Goal: Task Accomplishment & Management: Use online tool/utility

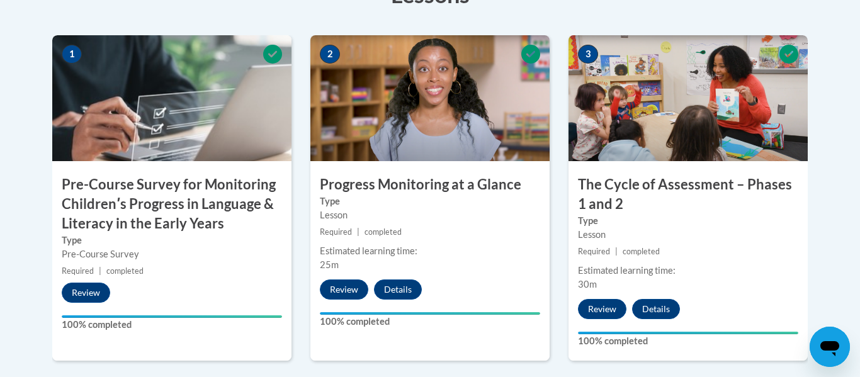
scroll to position [874, 0]
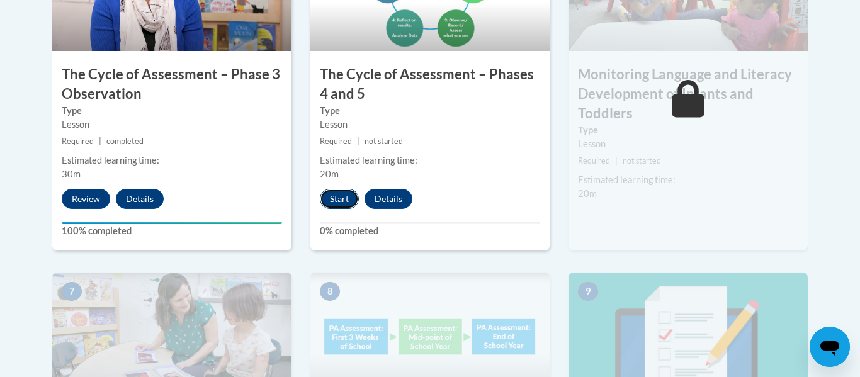
click at [327, 201] on button "Start" at bounding box center [339, 199] width 39 height 20
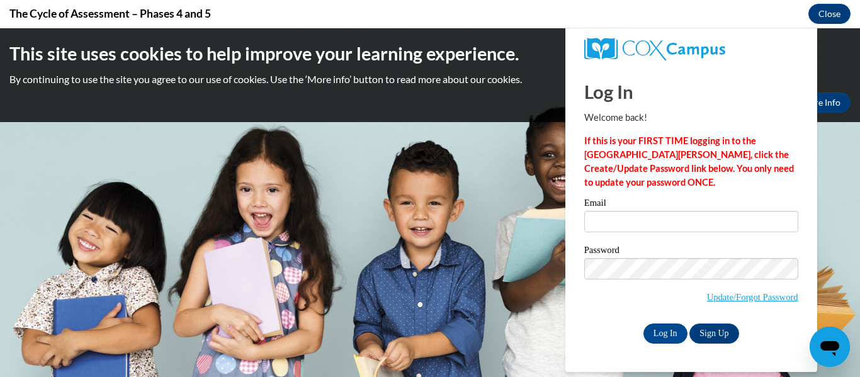
scroll to position [0, 0]
type input "jacey.moore27@buckeyehillscc.net"
click at [661, 321] on div "Email jacey.moore27@buckeyehillscc.net Password Update/Forgot Password Log In S…" at bounding box center [691, 270] width 214 height 145
click at [667, 328] on input "Log In" at bounding box center [665, 333] width 44 height 20
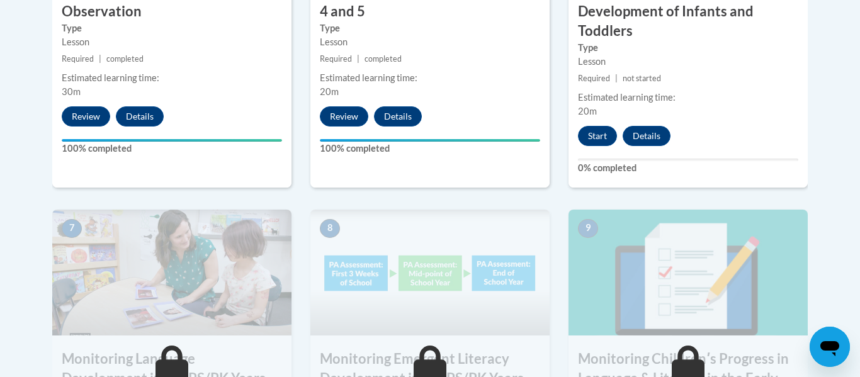
scroll to position [960, 0]
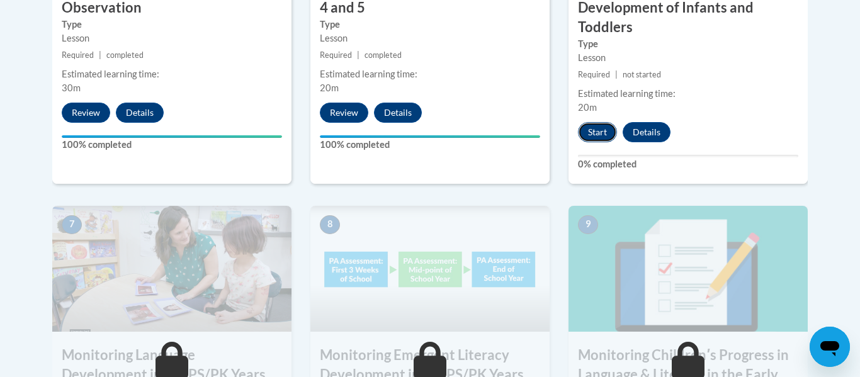
click at [590, 136] on button "Start" at bounding box center [597, 132] width 39 height 20
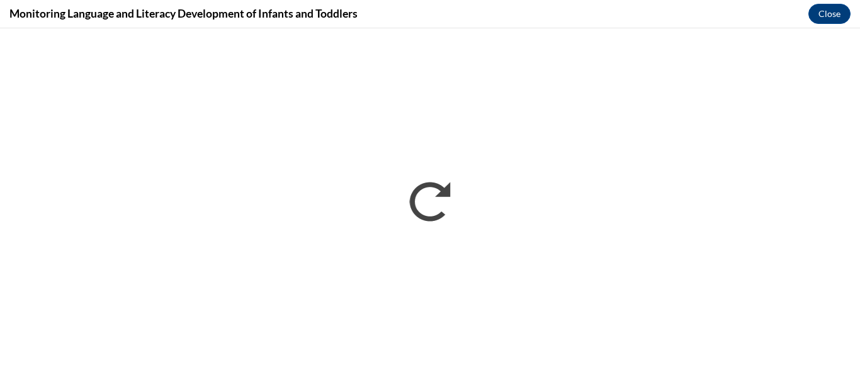
scroll to position [0, 0]
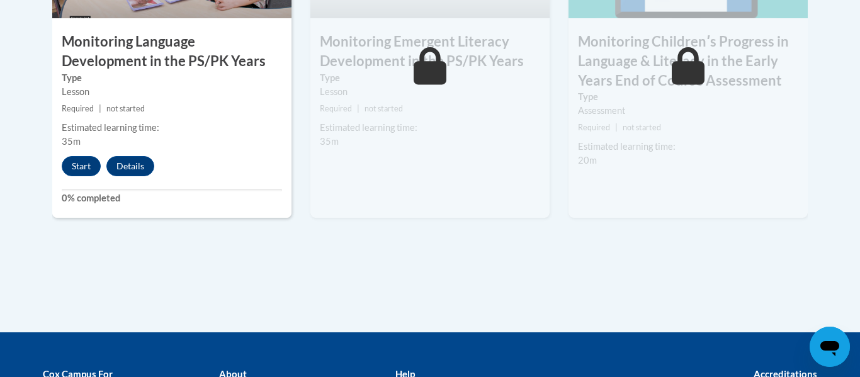
scroll to position [1276, 0]
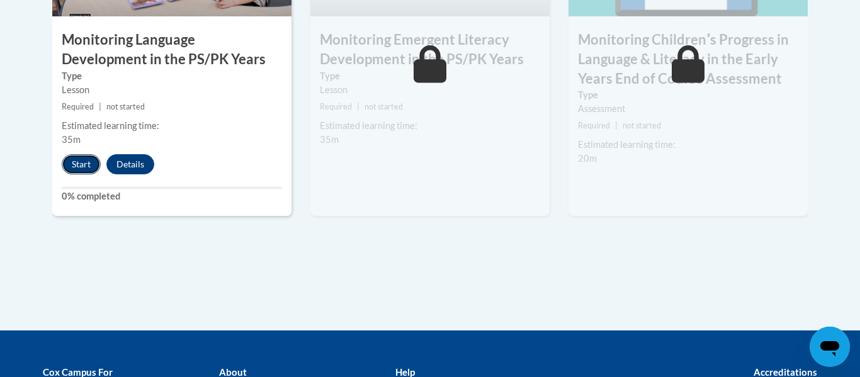
click at [75, 157] on button "Start" at bounding box center [81, 164] width 39 height 20
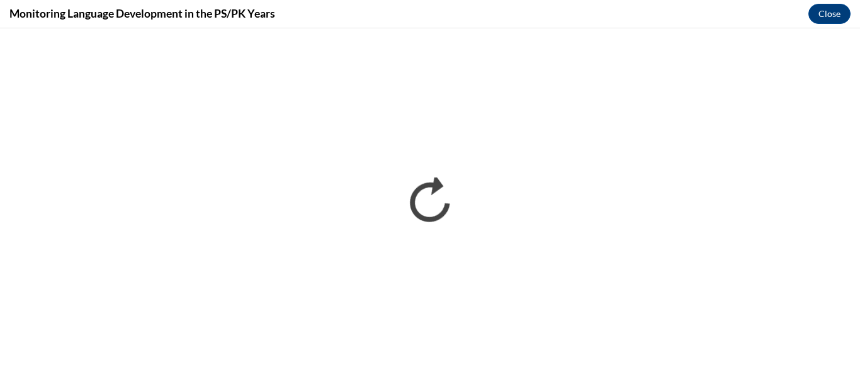
scroll to position [0, 0]
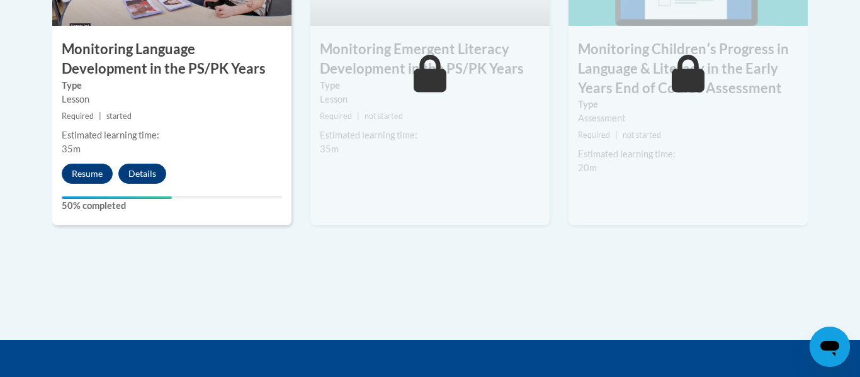
scroll to position [1325, 0]
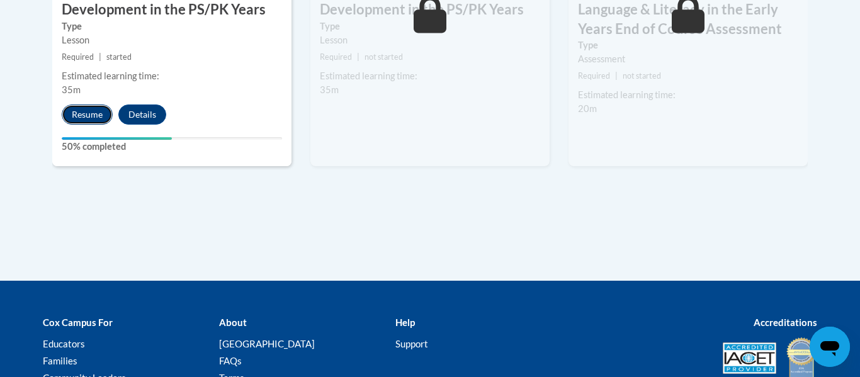
click at [93, 108] on button "Resume" at bounding box center [87, 114] width 51 height 20
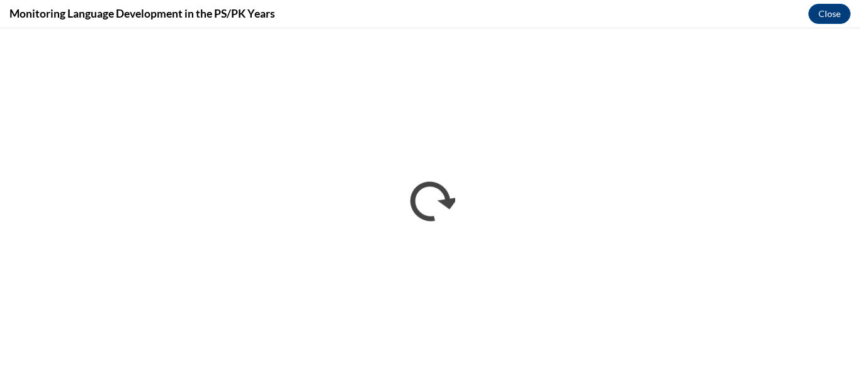
scroll to position [0, 0]
